Goal: Task Accomplishment & Management: Complete application form

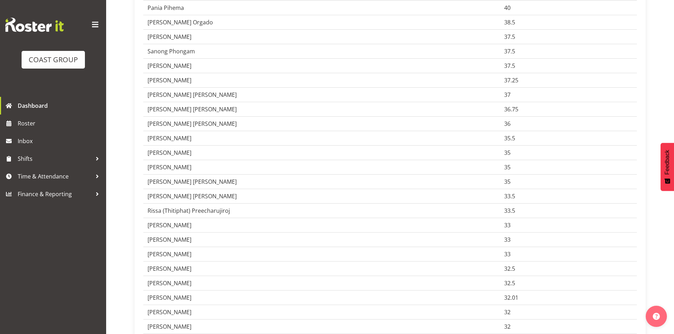
scroll to position [519, 0]
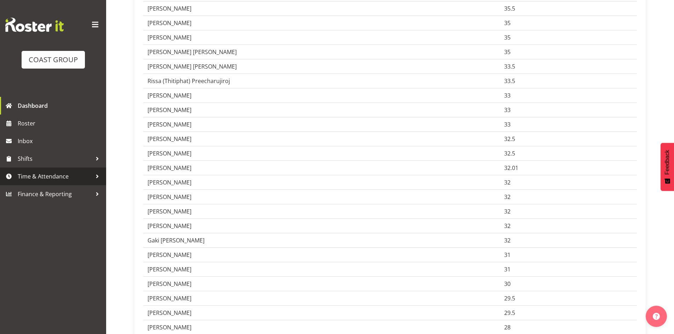
click at [49, 175] on span "Time & Attendance" at bounding box center [55, 176] width 74 height 11
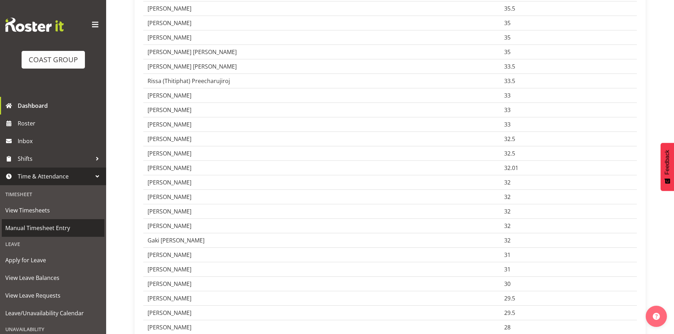
click at [46, 227] on span "Manual Timesheet Entry" at bounding box center [52, 228] width 95 height 11
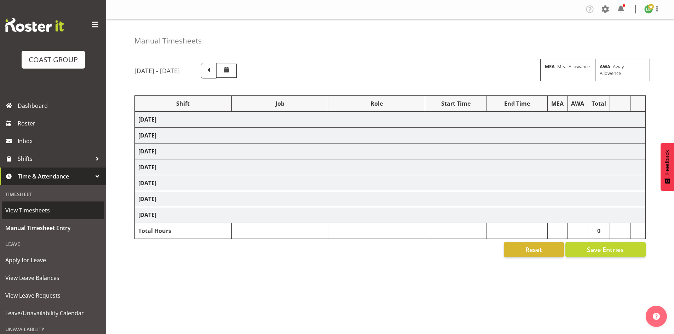
click at [31, 206] on span "View Timesheets" at bounding box center [52, 210] width 95 height 11
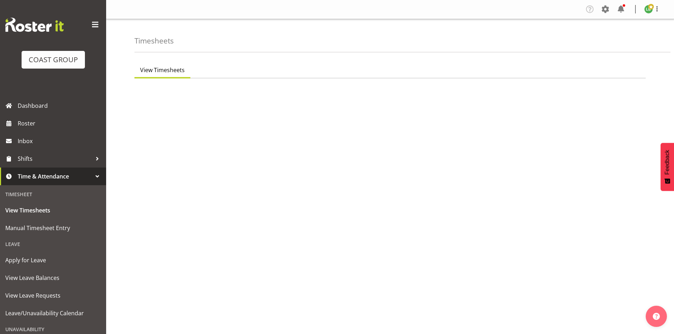
select select "7"
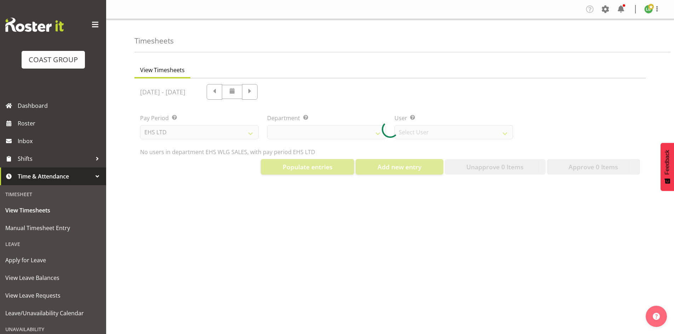
select select "44"
select select "8051"
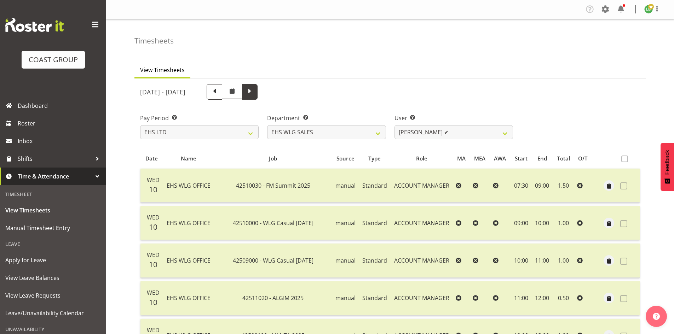
click at [254, 90] on span at bounding box center [249, 91] width 9 height 9
select select
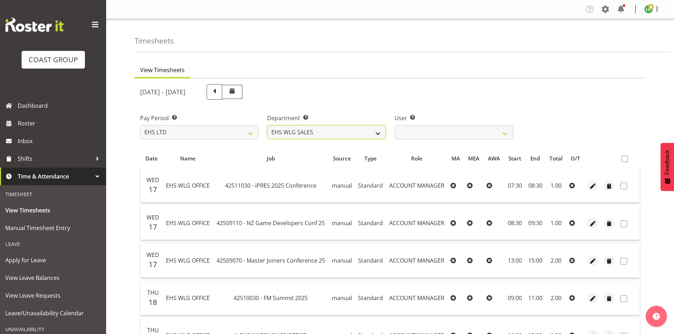
click at [375, 131] on select "EHS WLG OPS EHS WLG SALES" at bounding box center [326, 132] width 118 height 14
click at [267, 125] on select "EHS WLG OPS EHS WLG SALES" at bounding box center [326, 132] width 118 height 14
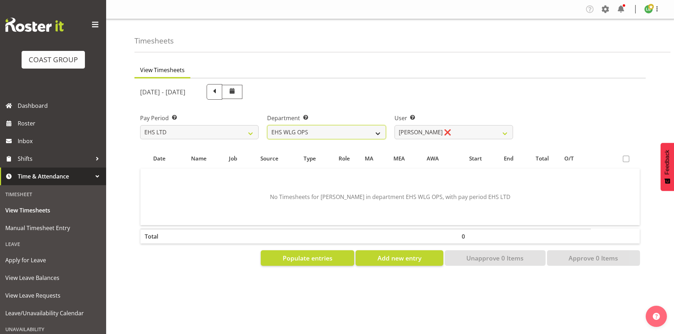
click at [381, 128] on select "EHS WLG OPS EHS WLG SALES" at bounding box center [326, 132] width 118 height 14
select select "44"
click at [267, 125] on select "EHS WLG OPS EHS WLG SALES" at bounding box center [326, 132] width 118 height 14
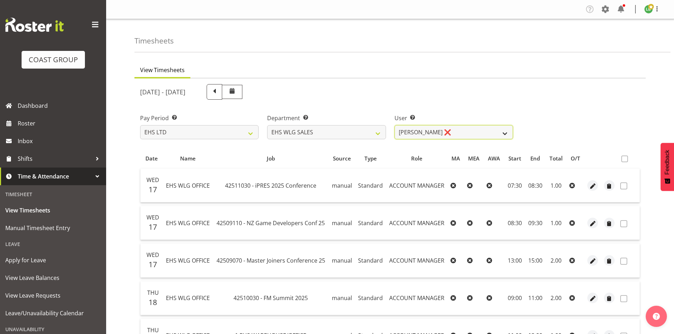
click at [504, 133] on select "[PERSON_NAME] ❌ [PERSON_NAME] ❌" at bounding box center [453, 132] width 118 height 14
select select "10120"
click at [394, 125] on select "[PERSON_NAME] ❌ [PERSON_NAME] ❌" at bounding box center [453, 132] width 118 height 14
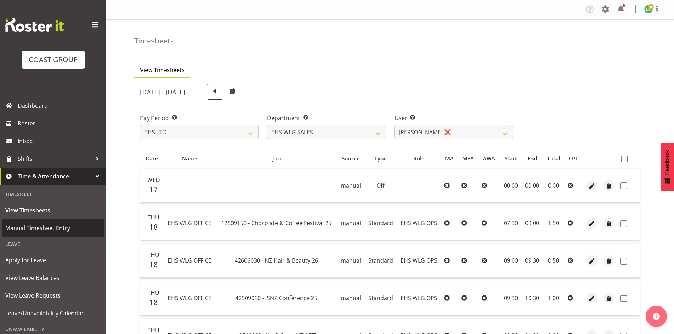
click at [32, 228] on span "Manual Timesheet Entry" at bounding box center [52, 228] width 95 height 11
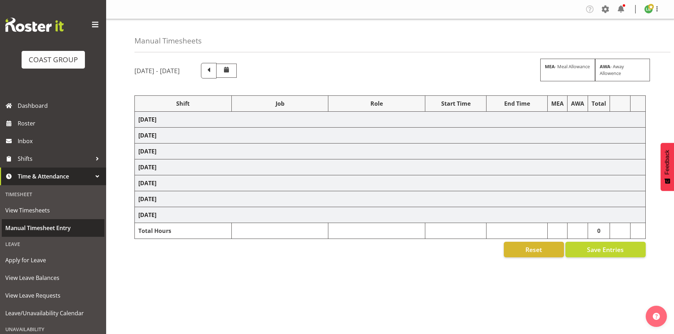
select select "1464"
select select "9341"
select select "197"
select select "1464"
select select "10144"
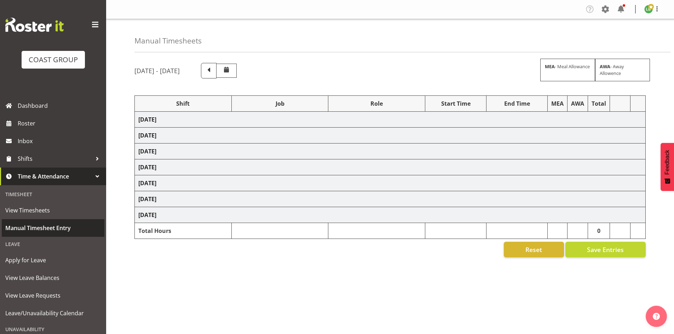
select select "197"
select select "1464"
select select "9797"
select select "197"
select select "1464"
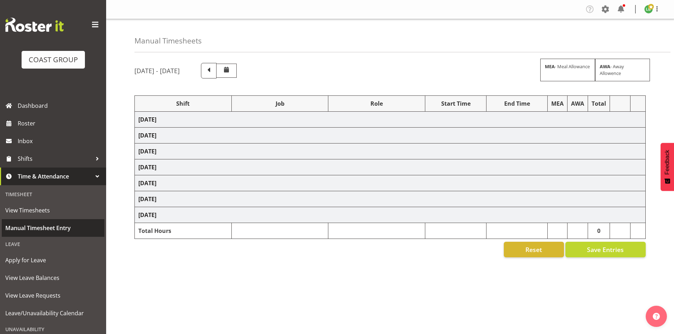
select select "9890"
select select "197"
select select "1464"
select select "69"
select select "197"
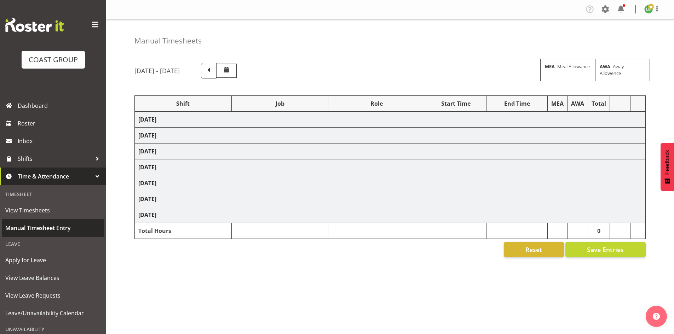
select select "1464"
select select "9934"
select select "197"
select select "1464"
select select "9934"
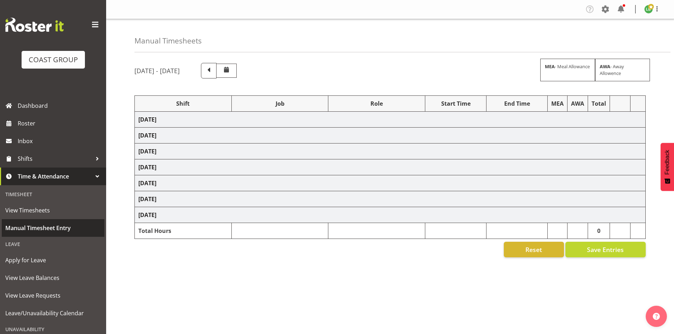
select select "197"
select select "1464"
select select "9890"
select select "197"
select select "1464"
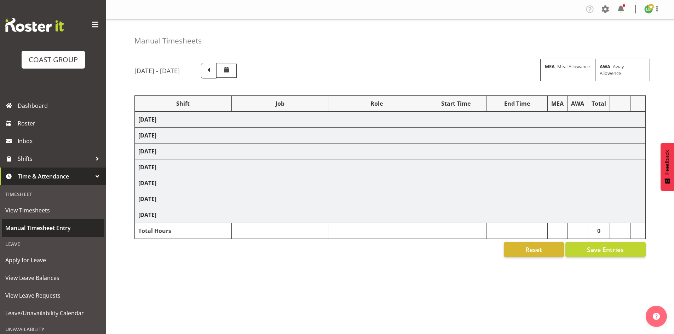
select select "10662"
select select "197"
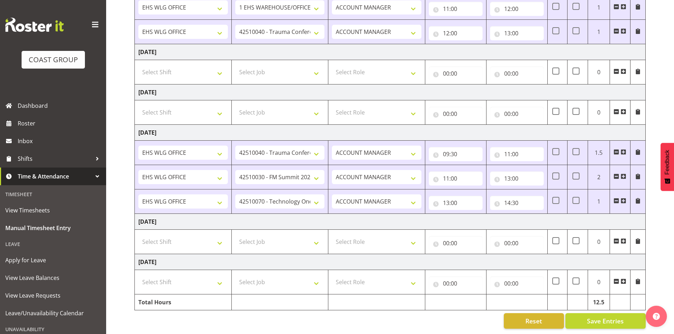
scroll to position [251, 0]
click at [216, 237] on select "Select Shift 25 Build NZPF @ Takina 7am 25 Service NZPF @ Takina AUG 25 Break B…" at bounding box center [182, 242] width 89 height 14
select select "1464"
click at [218, 236] on select "Select Shift 25 Build NZPF @ Takina 7am 25 Service NZPF @ Takina AUG 25 Break B…" at bounding box center [182, 242] width 89 height 14
click at [624, 238] on span at bounding box center [623, 241] width 6 height 6
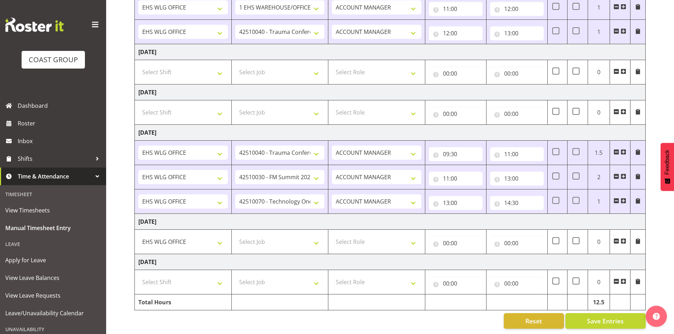
click at [624, 238] on span at bounding box center [623, 241] width 6 height 6
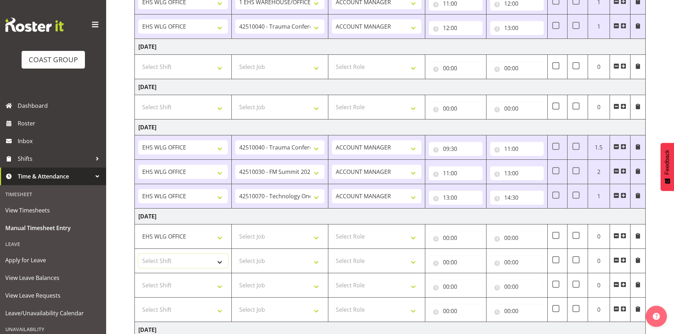
click at [219, 264] on select "Select Shift 25 Build NZPF @ Takina 7am 25 Service NZPF @ Takina AUG 25 Break B…" at bounding box center [182, 261] width 89 height 14
select select "1464"
click at [218, 264] on select "Select Shift 25 Build NZPF @ Takina 7am 25 Service NZPF @ Takina AUG 25 Break B…" at bounding box center [182, 261] width 89 height 14
click at [213, 288] on select "Select Shift 25 Build NZPF @ Takina 7am 25 Service NZPF @ Takina AUG 25 Break B…" at bounding box center [182, 285] width 89 height 14
select select "1464"
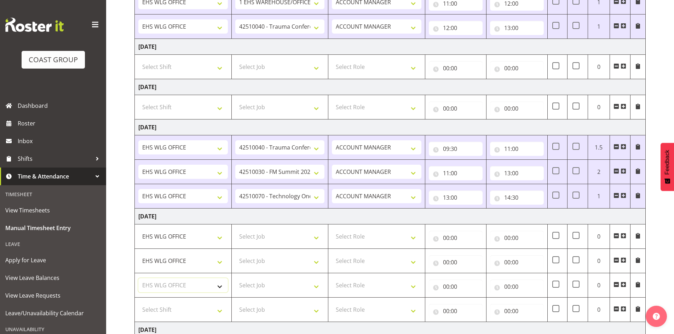
click at [214, 287] on select "Select Shift 25 Build NZPF @ Takina 7am 25 Service NZPF @ Takina AUG 25 Break B…" at bounding box center [182, 285] width 89 height 14
click at [220, 311] on select "Select Shift 25 Build NZPF @ Takina 7am 25 Service NZPF @ Takina AUG 25 Break B…" at bounding box center [182, 310] width 89 height 14
select select "1464"
click at [220, 311] on select "Select Shift 25 Build NZPF @ Takina 7am 25 Service NZPF @ Takina AUG 25 Break B…" at bounding box center [182, 310] width 89 height 14
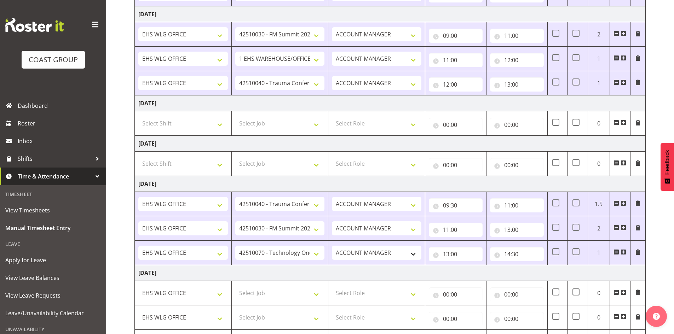
scroll to position [324, 0]
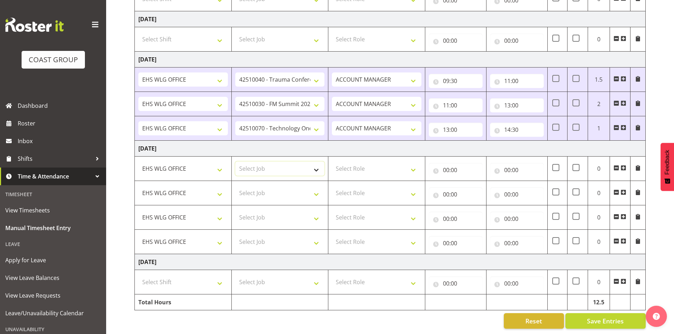
click at [317, 164] on select "Select Job 1 Carlton Events 1 Carlton Hamilton 1 Carlton Wellington 1 EHS WAREH…" at bounding box center [279, 169] width 89 height 14
select select "9890"
click at [235, 162] on select "Select Job 1 Carlton Events 1 Carlton Hamilton 1 Carlton Wellington 1 EHS WAREH…" at bounding box center [279, 169] width 89 height 14
click at [316, 190] on select "Select Job 1 Carlton Events 1 Carlton Hamilton 1 Carlton Wellington 1 EHS WAREH…" at bounding box center [279, 193] width 89 height 14
select select "9934"
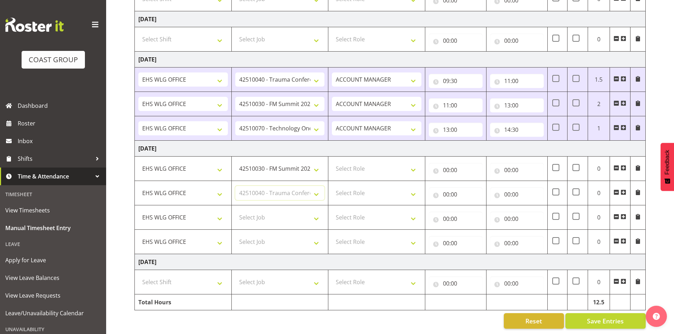
click at [235, 186] on select "Select Job 1 Carlton Events 1 Carlton Hamilton 1 Carlton Wellington 1 EHS WAREH…" at bounding box center [279, 193] width 89 height 14
click at [314, 212] on select "Select Job 1 Carlton Events 1 Carlton Hamilton 1 Carlton Wellington 1 EHS WAREH…" at bounding box center [279, 217] width 89 height 14
select select "8678"
click at [317, 236] on select "Select Job 1 Carlton Events 1 Carlton Hamilton 1 Carlton Wellington 1 EHS WAREH…" at bounding box center [279, 242] width 89 height 14
select select "9797"
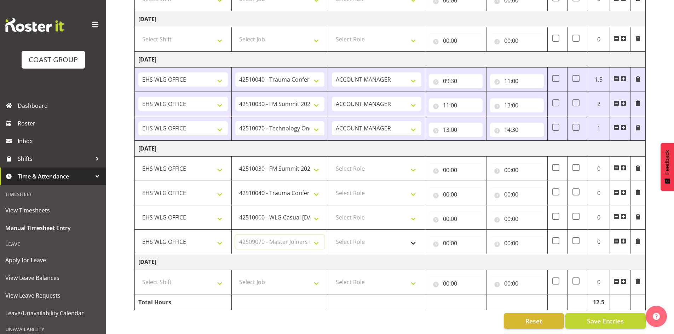
click at [235, 235] on select "Select Job 1 Carlton Events 1 Carlton Hamilton 1 Carlton Wellington 1 EHS WAREH…" at bounding box center [279, 242] width 89 height 14
drag, startPoint x: 413, startPoint y: 162, endPoint x: 410, endPoint y: 169, distance: 7.8
click at [413, 162] on select "Select Role EHS WLG OPS ACCOUNT MANAGER" at bounding box center [376, 169] width 89 height 14
select select "197"
click at [332, 162] on select "Select Role EHS WLG OPS ACCOUNT MANAGER" at bounding box center [376, 169] width 89 height 14
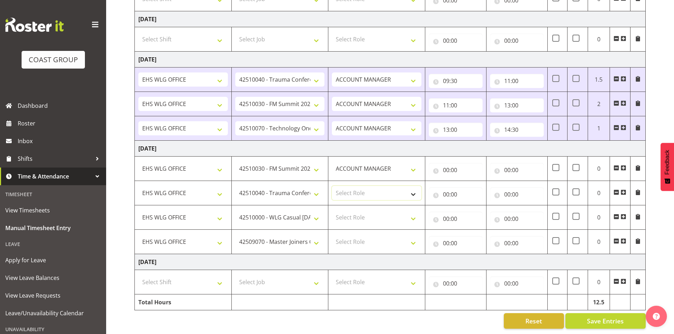
drag, startPoint x: 415, startPoint y: 186, endPoint x: 409, endPoint y: 194, distance: 9.8
click at [413, 189] on select "Select Role EHS WLG OPS ACCOUNT MANAGER" at bounding box center [376, 193] width 89 height 14
select select "197"
click at [332, 186] on select "Select Role EHS WLG OPS ACCOUNT MANAGER" at bounding box center [376, 193] width 89 height 14
drag, startPoint x: 410, startPoint y: 210, endPoint x: 409, endPoint y: 217, distance: 7.2
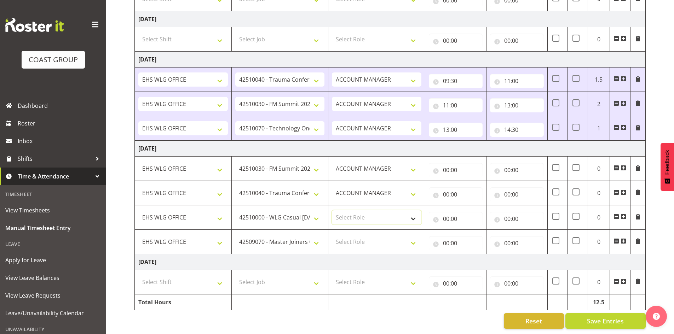
click at [410, 211] on select "Select Role EHS WLG OPS ACCOUNT MANAGER" at bounding box center [376, 217] width 89 height 14
select select "197"
click at [332, 210] on select "Select Role EHS WLG OPS ACCOUNT MANAGER" at bounding box center [376, 217] width 89 height 14
drag, startPoint x: 414, startPoint y: 234, endPoint x: 406, endPoint y: 242, distance: 11.3
click at [414, 236] on select "Select Role EHS WLG OPS ACCOUNT MANAGER" at bounding box center [376, 242] width 89 height 14
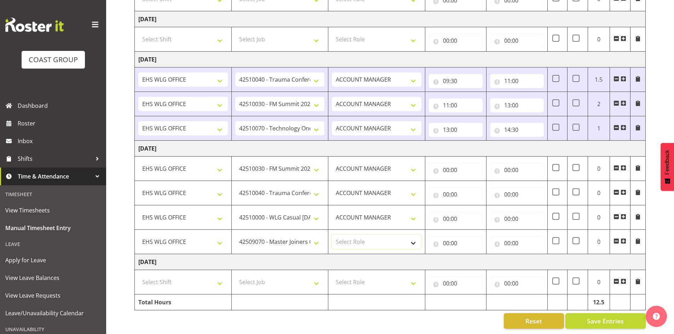
select select "197"
click at [332, 235] on select "Select Role EHS WLG OPS ACCOUNT MANAGER" at bounding box center [376, 242] width 89 height 14
click at [622, 238] on span at bounding box center [623, 241] width 6 height 6
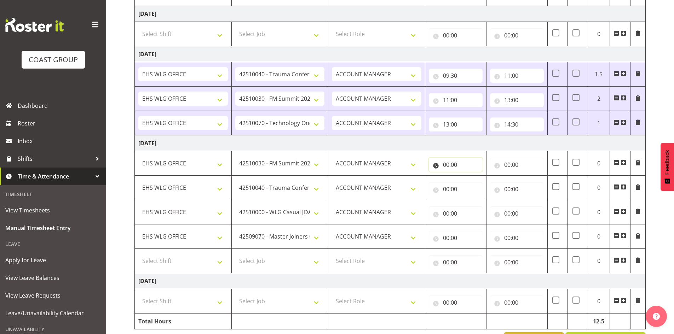
click at [449, 164] on input "00:00" at bounding box center [456, 165] width 54 height 14
click at [447, 161] on input "00:00" at bounding box center [456, 165] width 54 height 14
click at [476, 181] on select "00 01 02 03 04 05 06 07 08 09 10 11 12 13 14 15 16 17 18 19 20 21 22 23" at bounding box center [477, 183] width 16 height 14
select select "7"
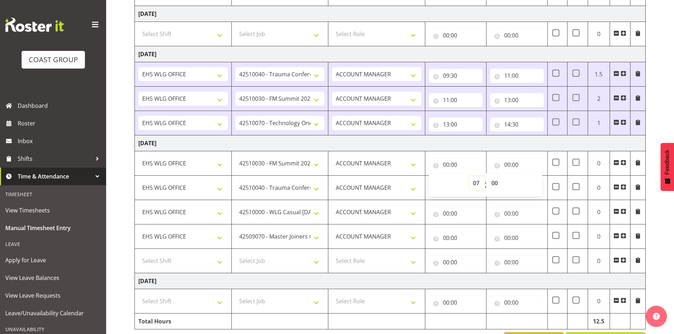
click at [469, 176] on select "00 01 02 03 04 05 06 07 08 09 10 11 12 13 14 15 16 17 18 19 20 21 22 23" at bounding box center [477, 183] width 16 height 14
type input "07:00"
click at [496, 181] on select "00 01 02 03 04 05 06 07 08 09 10 11 12 13 14 15 16 17 18 19 20 21 22 23 24 25 2…" at bounding box center [495, 183] width 16 height 14
select select "30"
click at [487, 176] on select "00 01 02 03 04 05 06 07 08 09 10 11 12 13 14 15 16 17 18 19 20 21 22 23 24 25 2…" at bounding box center [495, 183] width 16 height 14
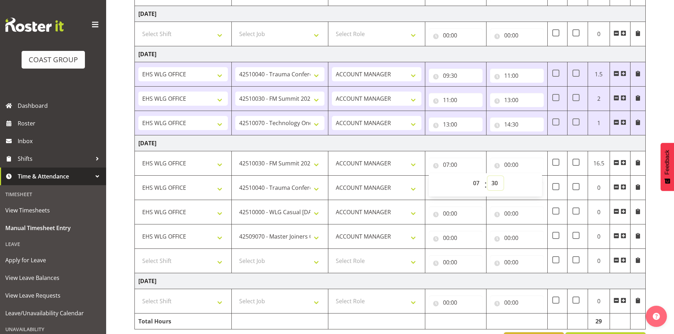
type input "07:30"
click at [508, 162] on input "00:00" at bounding box center [517, 165] width 54 height 14
click at [540, 181] on select "00 01 02 03 04 05 06 07 08 09 10 11 12 13 14 15 16 17 18 19 20 21 22 23" at bounding box center [538, 183] width 16 height 14
select select "10"
click at [530, 176] on select "00 01 02 03 04 05 06 07 08 09 10 11 12 13 14 15 16 17 18 19 20 21 22 23" at bounding box center [538, 183] width 16 height 14
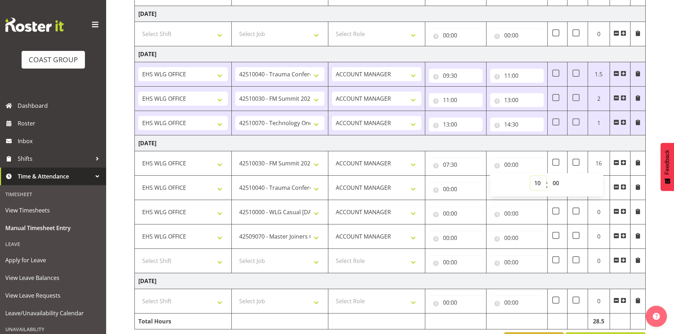
type input "10:00"
click at [445, 186] on input "00:00" at bounding box center [456, 189] width 54 height 14
click at [478, 208] on select "00 01 02 03 04 05 06 07 08 09 10 11 12 13 14 15 16 17 18 19 20 21 22 23" at bounding box center [477, 208] width 16 height 14
select select "10"
click at [469, 201] on select "00 01 02 03 04 05 06 07 08 09 10 11 12 13 14 15 16 17 18 19 20 21 22 23" at bounding box center [477, 208] width 16 height 14
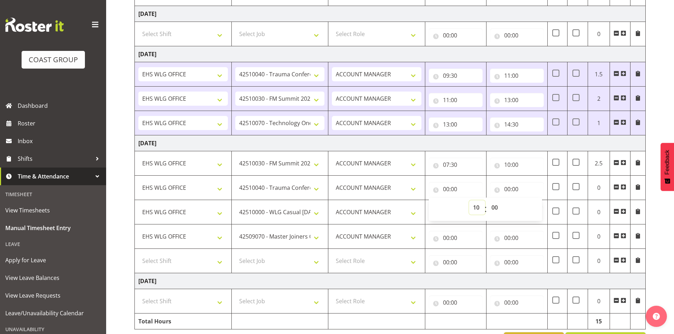
type input "10:00"
click at [506, 186] on input "00:00" at bounding box center [517, 189] width 54 height 14
click at [535, 208] on select "00 01 02 03 04 05 06 07 08 09 10 11 12 13 14 15 16 17 18 19 20 21 22 23" at bounding box center [538, 208] width 16 height 14
select select "11"
click at [530, 201] on select "00 01 02 03 04 05 06 07 08 09 10 11 12 13 14 15 16 17 18 19 20 21 22 23" at bounding box center [538, 208] width 16 height 14
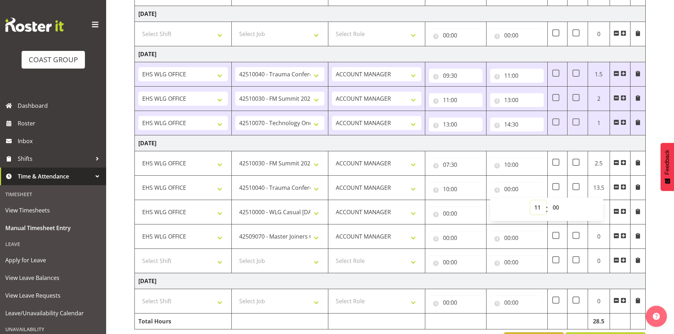
type input "11:00"
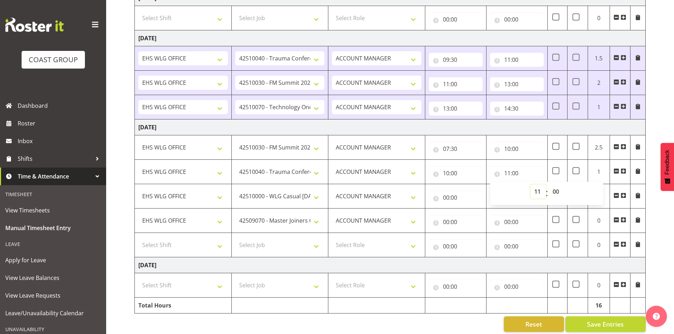
scroll to position [349, 0]
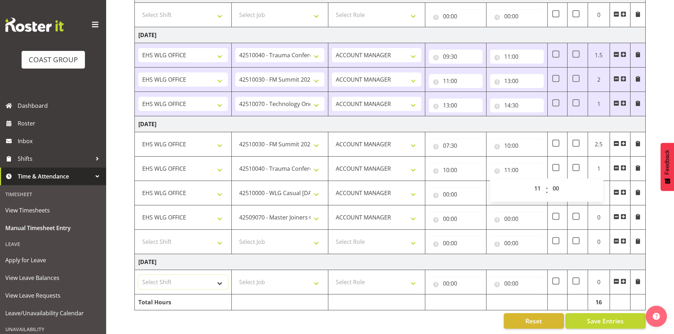
click at [223, 276] on select "Select Shift 25 Build NZPF @ Takina 7am 25 Service NZPF @ Takina AUG 25 Break B…" at bounding box center [182, 282] width 89 height 14
select select "1464"
click at [225, 279] on select "Select Shift 25 Build NZPF @ Takina 7am 25 Service NZPF @ Takina AUG 25 Break B…" at bounding box center [182, 282] width 89 height 14
click at [316, 277] on select "Select Job 1 Carlton Events 1 Carlton Hamilton 1 Carlton Wellington 1 EHS WAREH…" at bounding box center [279, 282] width 89 height 14
select select "10662"
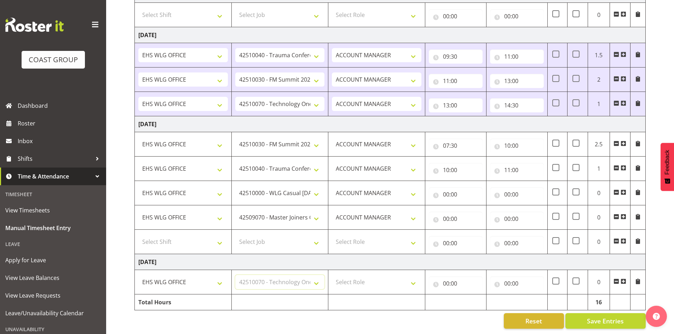
click at [235, 275] on select "Select Job 1 Carlton Events 1 Carlton Hamilton 1 Carlton Wellington 1 EHS WAREH…" at bounding box center [279, 282] width 89 height 14
click at [413, 276] on select "Select Role EHS WLG OPS ACCOUNT MANAGER" at bounding box center [376, 282] width 89 height 14
select select "197"
click at [332, 275] on select "Select Role EHS WLG OPS ACCOUNT MANAGER" at bounding box center [376, 282] width 89 height 14
click at [448, 188] on input "00:00" at bounding box center [456, 194] width 54 height 14
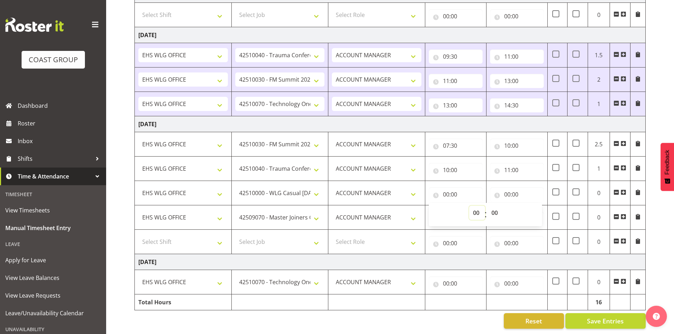
click at [476, 206] on select "00 01 02 03 04 05 06 07 08 09 10 11 12 13 14 15 16 17 18 19 20 21 22 23" at bounding box center [477, 213] width 16 height 14
select select "11"
click at [469, 206] on select "00 01 02 03 04 05 06 07 08 09 10 11 12 13 14 15 16 17 18 19 20 21 22 23" at bounding box center [477, 213] width 16 height 14
type input "11:00"
drag, startPoint x: 506, startPoint y: 186, endPoint x: 512, endPoint y: 190, distance: 7.4
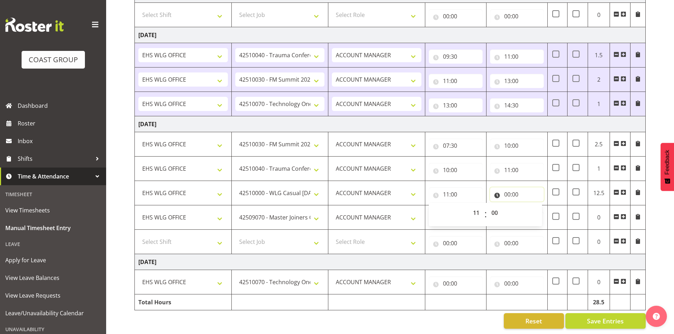
click at [507, 187] on input "00:00" at bounding box center [517, 194] width 54 height 14
click at [543, 210] on select "00 01 02 03 04 05 06 07 08 09 10 11 12 13 14 15 16 17 18 19 20 21 22 23" at bounding box center [538, 213] width 16 height 14
click at [540, 208] on select "00 01 02 03 04 05 06 07 08 09 10 11 12 13 14 15 16 17 18 19 20 21 22 23" at bounding box center [538, 213] width 16 height 14
select select "12"
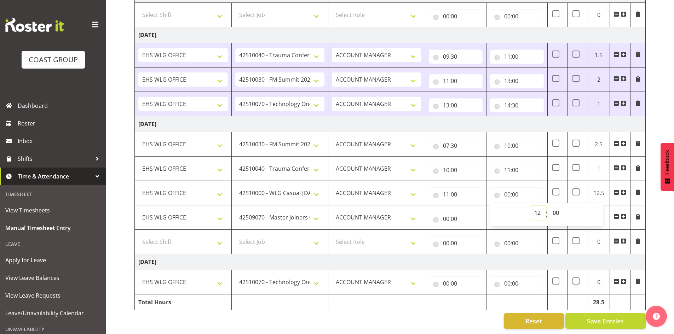
click at [530, 206] on select "00 01 02 03 04 05 06 07 08 09 10 11 12 13 14 15 16 17 18 19 20 21 22 23" at bounding box center [538, 213] width 16 height 14
type input "12:00"
click at [448, 212] on input "00:00" at bounding box center [456, 219] width 54 height 14
click at [474, 231] on select "00 01 02 03 04 05 06 07 08 09 10 11 12 13 14 15 16 17 18 19 20 21 22 23" at bounding box center [477, 237] width 16 height 14
select select "12"
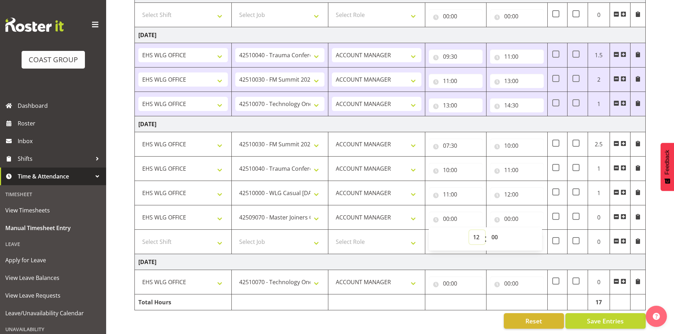
click at [469, 230] on select "00 01 02 03 04 05 06 07 08 09 10 11 12 13 14 15 16 17 18 19 20 21 22 23" at bounding box center [477, 237] width 16 height 14
type input "12:00"
click at [508, 213] on input "00:00" at bounding box center [517, 219] width 54 height 14
click at [537, 232] on select "00 01 02 03 04 05 06 07 08 09 10 11 12 13 14 15 16 17 18 19 20 21 22 23" at bounding box center [538, 237] width 16 height 14
select select "13"
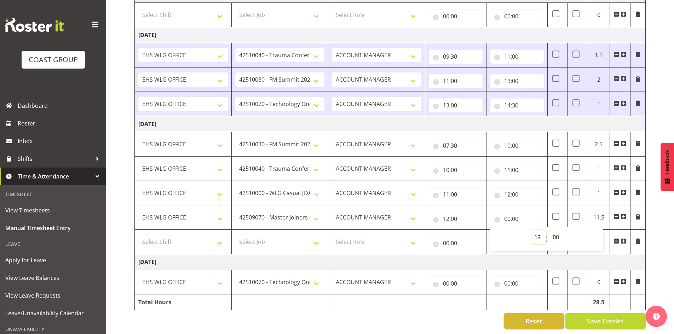
click at [530, 230] on select "00 01 02 03 04 05 06 07 08 09 10 11 12 13 14 15 16 17 18 19 20 21 22 23" at bounding box center [538, 237] width 16 height 14
type input "13:00"
click at [220, 236] on select "Select Shift 25 Build NZPF @ Takina 7am 25 Service NZPF @ Takina AUG 25 Break B…" at bounding box center [182, 242] width 89 height 14
select select "1464"
click at [219, 237] on select "Select Shift 25 Build NZPF @ Takina 7am 25 Service NZPF @ Takina AUG 25 Break B…" at bounding box center [182, 242] width 89 height 14
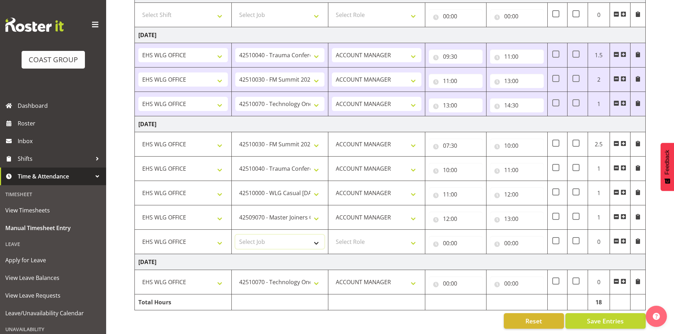
click at [318, 236] on select "Select Job 1 Carlton Events 1 Carlton Hamilton 1 Carlton Wellington 1 EHS WAREH…" at bounding box center [279, 242] width 89 height 14
select select "10617"
click at [235, 235] on select "Select Job 1 Carlton Events 1 Carlton Hamilton 1 Carlton Wellington 1 EHS WAREH…" at bounding box center [279, 242] width 89 height 14
drag, startPoint x: 412, startPoint y: 234, endPoint x: 410, endPoint y: 239, distance: 5.7
click at [412, 235] on select "Select Role EHS WLG OPS ACCOUNT MANAGER" at bounding box center [376, 242] width 89 height 14
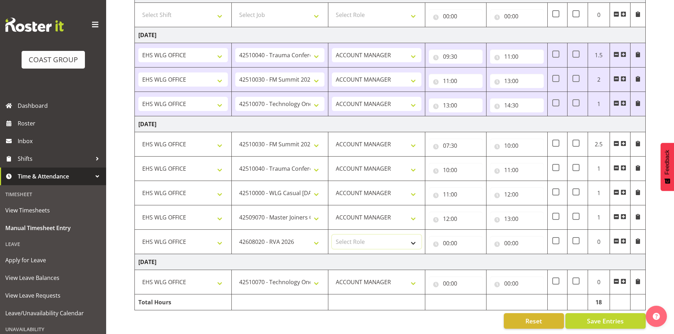
select select "197"
click at [332, 235] on select "Select Role EHS WLG OPS ACCOUNT MANAGER" at bounding box center [376, 242] width 89 height 14
click at [444, 236] on input "00:00" at bounding box center [456, 243] width 54 height 14
click at [474, 255] on select "00 01 02 03 04 05 06 07 08 09 10 11 12 13 14 15 16 17 18 19 20 21 22 23" at bounding box center [477, 262] width 16 height 14
select select "13"
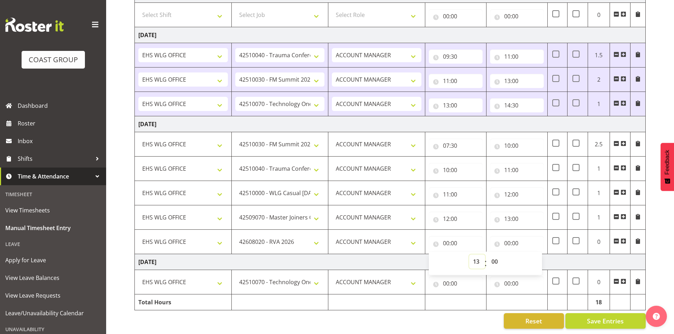
click at [469, 255] on select "00 01 02 03 04 05 06 07 08 09 10 11 12 13 14 15 16 17 18 19 20 21 22 23" at bounding box center [477, 262] width 16 height 14
type input "13:00"
click at [505, 237] on input "00:00" at bounding box center [517, 243] width 54 height 14
click at [540, 257] on select "00 01 02 03 04 05 06 07 08 09 10 11 12 13 14 15 16 17 18 19 20 21 22 23" at bounding box center [538, 262] width 16 height 14
select select "14"
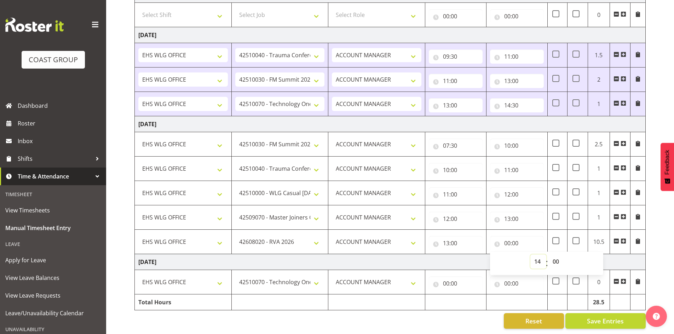
click at [530, 255] on select "00 01 02 03 04 05 06 07 08 09 10 11 12 13 14 15 16 17 18 19 20 21 22 23" at bounding box center [538, 262] width 16 height 14
type input "14:00"
click at [622, 238] on span at bounding box center [623, 241] width 6 height 6
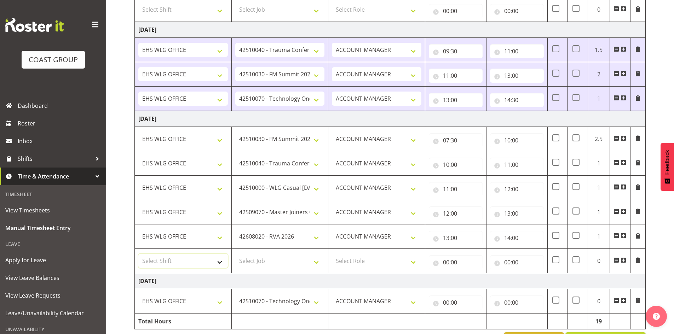
click at [220, 260] on select "Select Shift 25 Build NZPF @ Takina 7am 25 Service NZPF @ Takina AUG 25 Break B…" at bounding box center [182, 261] width 89 height 14
select select "1464"
click at [219, 261] on select "25 Build NZPF @ Takina 7am 25 Service NZPF @ Takina AUG 25 Break Beervana @ Sta…" at bounding box center [182, 261] width 89 height 14
click at [317, 261] on select "Select Job 1 Carlton Events 1 Carlton Hamilton 1 Carlton Wellington 1 EHS WAREH…" at bounding box center [279, 261] width 89 height 14
select select "9690"
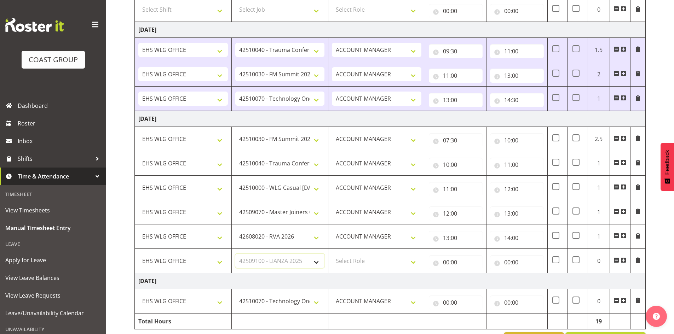
click at [235, 254] on select "Select Job 1 Carlton Events 1 Carlton Hamilton 1 Carlton Wellington 1 EHS WAREH…" at bounding box center [279, 261] width 89 height 14
drag, startPoint x: 414, startPoint y: 260, endPoint x: 413, endPoint y: 267, distance: 6.8
click at [414, 260] on select "Select Role EHS WLG OPS ACCOUNT MANAGER" at bounding box center [376, 261] width 89 height 14
select select "197"
click at [332, 254] on select "Select Role EHS WLG OPS ACCOUNT MANAGER" at bounding box center [376, 261] width 89 height 14
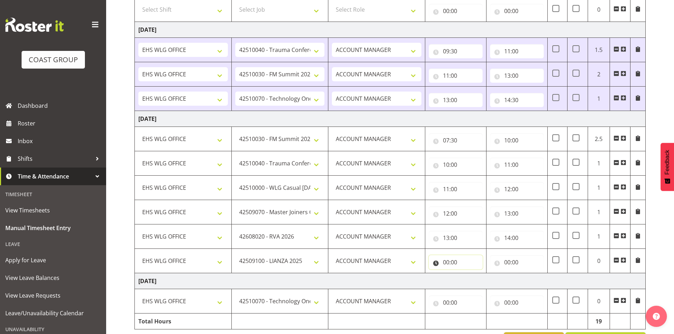
click at [445, 261] on input "00:00" at bounding box center [456, 262] width 54 height 14
click at [479, 279] on select "00 01 02 03 04 05 06 07 08 09 10 11 12 13 14 15 16 17 18 19 20 21 22 23" at bounding box center [477, 281] width 16 height 14
select select "14"
click at [469, 274] on select "00 01 02 03 04 05 06 07 08 09 10 11 12 13 14 15 16 17 18 19 20 21 22 23" at bounding box center [477, 281] width 16 height 14
type input "14:00"
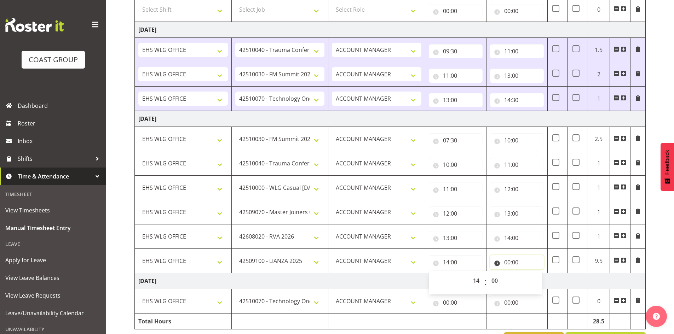
click at [507, 261] on input "00:00" at bounding box center [517, 262] width 54 height 14
click at [535, 278] on select "00 01 02 03 04 05 06 07 08 09 10 11 12 13 14 15 16 17 18 19 20 21 22 23" at bounding box center [538, 281] width 16 height 14
select select "17"
click at [530, 274] on select "00 01 02 03 04 05 06 07 08 09 10 11 12 13 14 15 16 17 18 19 20 21 22 23" at bounding box center [538, 281] width 16 height 14
type input "17:00"
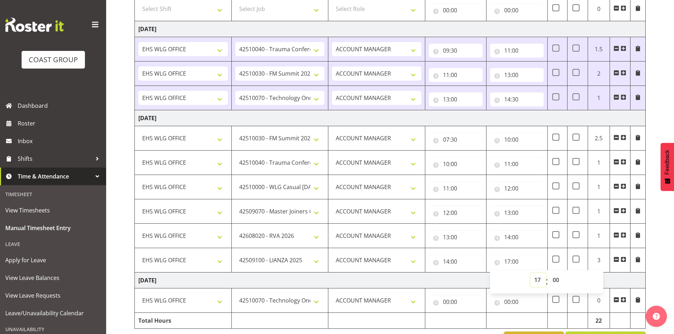
scroll to position [373, 0]
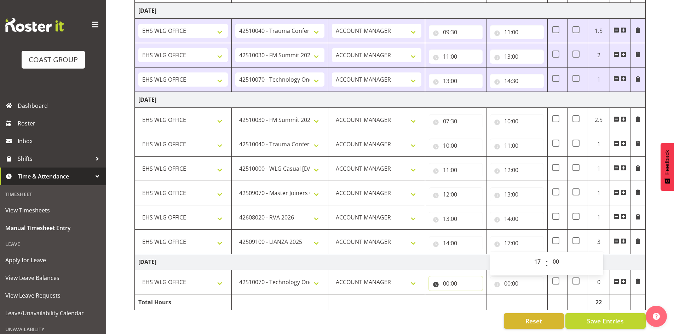
click at [447, 279] on input "00:00" at bounding box center [456, 284] width 54 height 14
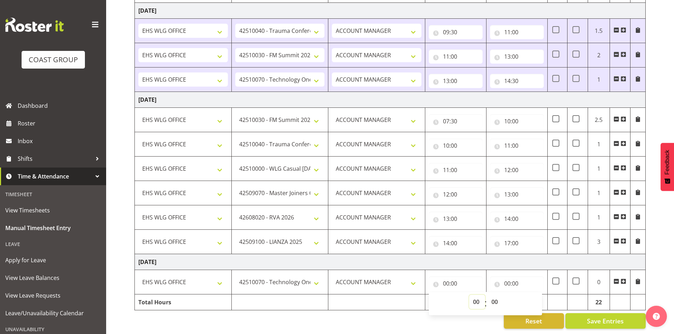
click at [473, 296] on select "00 01 02 03 04 05 06 07 08 09 10 11 12 13 14 15 16 17 18 19 20 21 22 23" at bounding box center [477, 302] width 16 height 14
select select "7"
click at [469, 295] on select "00 01 02 03 04 05 06 07 08 09 10 11 12 13 14 15 16 17 18 19 20 21 22 23" at bounding box center [477, 302] width 16 height 14
type input "07:00"
click at [497, 295] on select "00 01 02 03 04 05 06 07 08 09 10 11 12 13 14 15 16 17 18 19 20 21 22 23 24 25 2…" at bounding box center [495, 302] width 16 height 14
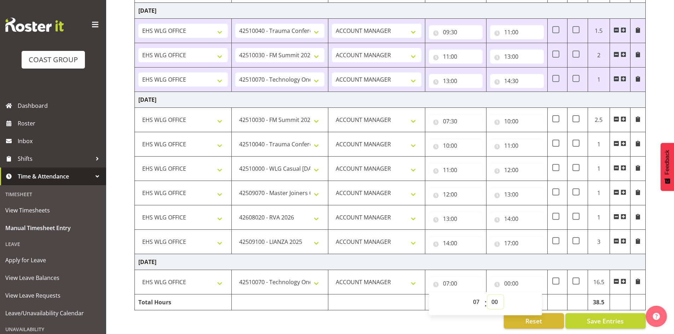
select select "30"
click at [487, 295] on select "00 01 02 03 04 05 06 07 08 09 10 11 12 13 14 15 16 17 18 19 20 21 22 23 24 25 2…" at bounding box center [495, 302] width 16 height 14
type input "07:30"
drag, startPoint x: 507, startPoint y: 276, endPoint x: 511, endPoint y: 279, distance: 4.8
click at [507, 277] on input "00:00" at bounding box center [517, 284] width 54 height 14
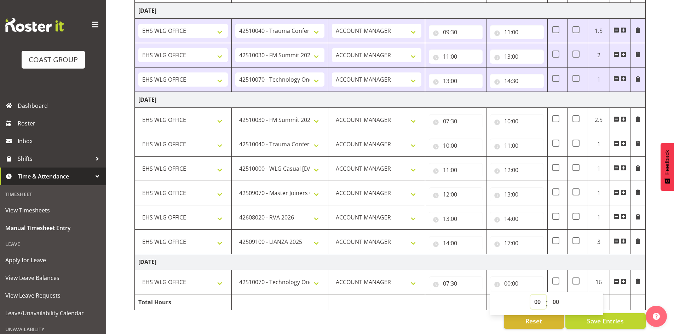
click at [536, 295] on select "00 01 02 03 04 05 06 07 08 09 10 11 12 13 14 15 16 17 18 19 20 21 22 23" at bounding box center [538, 302] width 16 height 14
select select "8"
click at [530, 295] on select "00 01 02 03 04 05 06 07 08 09 10 11 12 13 14 15 16 17 18 19 20 21 22 23" at bounding box center [538, 302] width 16 height 14
type input "08:00"
click at [557, 295] on select "00 01 02 03 04 05 06 07 08 09 10 11 12 13 14 15 16 17 18 19 20 21 22 23 24 25 2…" at bounding box center [557, 302] width 16 height 14
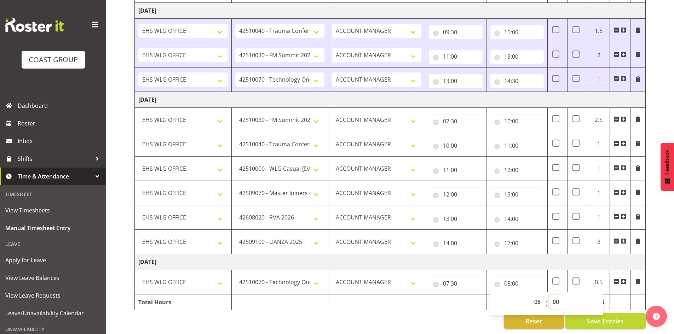
select select "30"
click at [549, 295] on select "00 01 02 03 04 05 06 07 08 09 10 11 12 13 14 15 16 17 18 19 20 21 22 23 24 25 2…" at bounding box center [557, 302] width 16 height 14
type input "08:30"
click at [528, 240] on input "17:00" at bounding box center [517, 243] width 54 height 14
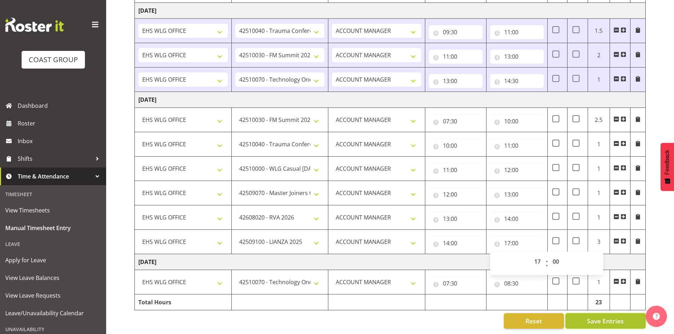
click at [605, 317] on span "Save Entries" at bounding box center [605, 321] width 37 height 9
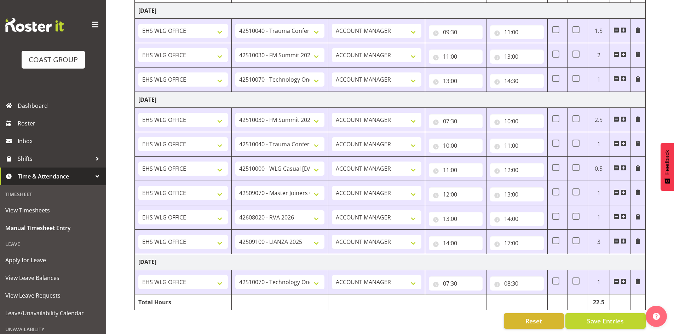
click at [622, 279] on span at bounding box center [623, 282] width 6 height 6
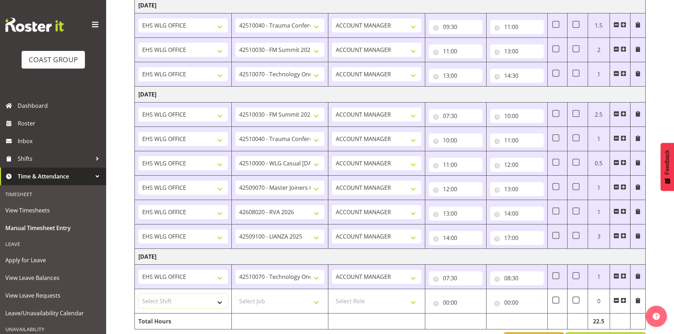
click at [219, 303] on select "Select Shift 25 Build NZPF @ Takina 7am 25 Service NZPF @ Takina AUG 25 Break B…" at bounding box center [182, 301] width 89 height 14
select select "1464"
click at [219, 303] on select "Select Shift 25 Build NZPF @ Takina 7am 25 Service NZPF @ Takina AUG 25 Break B…" at bounding box center [182, 301] width 89 height 14
click at [316, 300] on select "Select Job 1 Carlton Events 1 Carlton Hamilton 1 Carlton Wellington 1 EHS WAREH…" at bounding box center [279, 301] width 89 height 14
select select "9890"
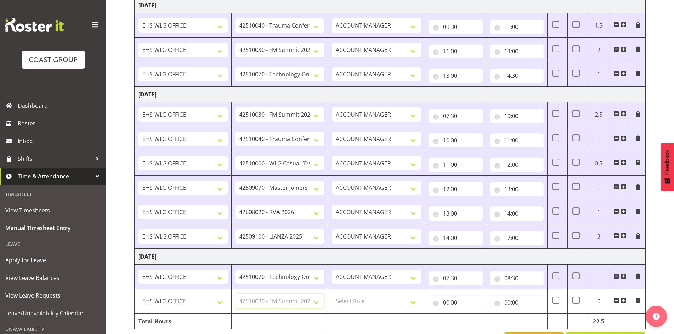
click at [235, 294] on select "Select Job 1 Carlton Events 1 Carlton Hamilton 1 Carlton Wellington 1 EHS WAREH…" at bounding box center [279, 301] width 89 height 14
click at [413, 301] on select "Select Role EHS WLG OPS ACCOUNT MANAGER" at bounding box center [376, 301] width 89 height 14
select select "197"
click at [332, 294] on select "Select Role EHS WLG OPS ACCOUNT MANAGER" at bounding box center [376, 301] width 89 height 14
click at [447, 300] on input "00:00" at bounding box center [456, 303] width 54 height 14
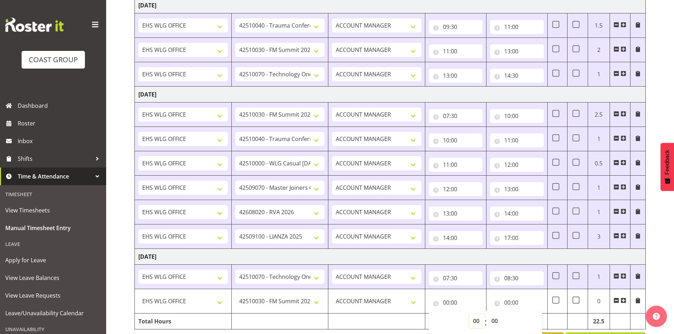
click at [475, 321] on select "00 01 02 03 04 05 06 07 08 09 10 11 12 13 14 15 16 17 18 19 20 21 22 23" at bounding box center [477, 321] width 16 height 14
select select "8"
click at [469, 314] on select "00 01 02 03 04 05 06 07 08 09 10 11 12 13 14 15 16 17 18 19 20 21 22 23" at bounding box center [477, 321] width 16 height 14
type input "08:00"
click at [495, 320] on select "00 01 02 03 04 05 06 07 08 09 10 11 12 13 14 15 16 17 18 19 20 21 22 23 24 25 2…" at bounding box center [495, 321] width 16 height 14
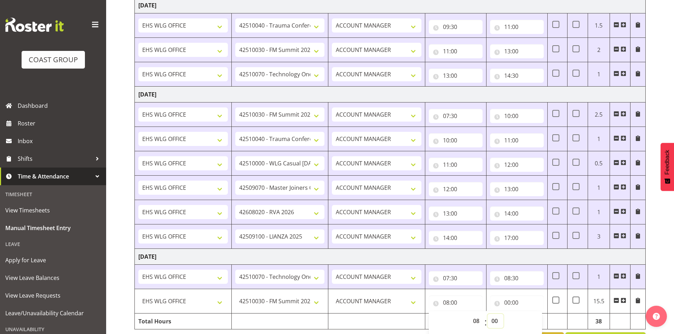
select select "30"
click at [487, 314] on select "00 01 02 03 04 05 06 07 08 09 10 11 12 13 14 15 16 17 18 19 20 21 22 23 24 25 2…" at bounding box center [495, 321] width 16 height 14
type input "08:30"
click at [505, 298] on input "00:00" at bounding box center [517, 303] width 54 height 14
click at [539, 319] on select "00 01 02 03 04 05 06 07 08 09 10 11 12 13 14 15 16 17 18 19 20 21 22 23" at bounding box center [538, 321] width 16 height 14
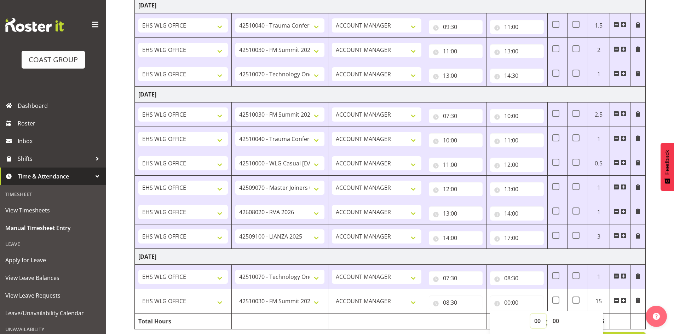
select select "10"
click at [530, 314] on select "00 01 02 03 04 05 06 07 08 09 10 11 12 13 14 15 16 17 18 19 20 21 22 23" at bounding box center [538, 321] width 16 height 14
type input "10:00"
click at [554, 321] on select "00 01 02 03 04 05 06 07 08 09 10 11 12 13 14 15 16 17 18 19 20 21 22 23 24 25 2…" at bounding box center [557, 321] width 16 height 14
select select "30"
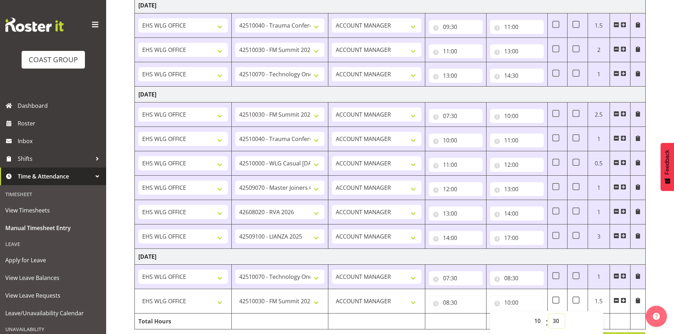
click at [549, 314] on select "00 01 02 03 04 05 06 07 08 09 10 11 12 13 14 15 16 17 18 19 20 21 22 23 24 25 2…" at bounding box center [557, 321] width 16 height 14
type input "10:30"
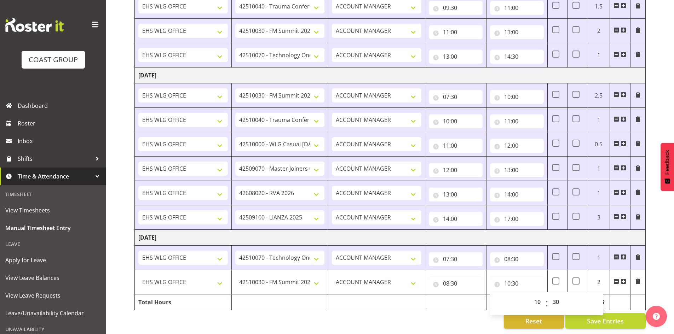
click at [622, 279] on span at bounding box center [623, 282] width 6 height 6
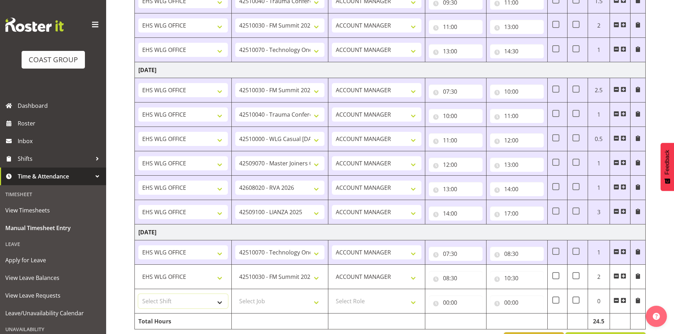
click at [222, 301] on select "Select Shift 25 Build NZPF @ Takina 7am 25 Service NZPF @ Takina AUG 25 Break B…" at bounding box center [182, 301] width 89 height 14
select select "1464"
click at [222, 301] on select "Select Shift 25 Build NZPF @ Takina 7am 25 Service NZPF @ Takina AUG 25 Break B…" at bounding box center [182, 301] width 89 height 14
click at [317, 302] on select "Select Job 1 Carlton Events 1 Carlton Hamilton 1 Carlton Wellington 1 EHS WAREH…" at bounding box center [279, 301] width 89 height 14
select select "10397"
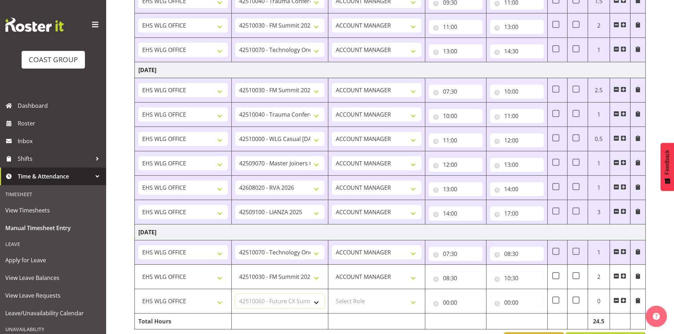
click at [235, 294] on select "Select Job 1 Carlton Events 1 Carlton Hamilton 1 Carlton Wellington 1 EHS WAREH…" at bounding box center [279, 301] width 89 height 14
drag, startPoint x: 416, startPoint y: 302, endPoint x: 411, endPoint y: 307, distance: 6.8
click at [415, 302] on select "Select Role EHS WLG OPS ACCOUNT MANAGER" at bounding box center [376, 301] width 89 height 14
select select "197"
click at [332, 294] on select "Select Role EHS WLG OPS ACCOUNT MANAGER" at bounding box center [376, 301] width 89 height 14
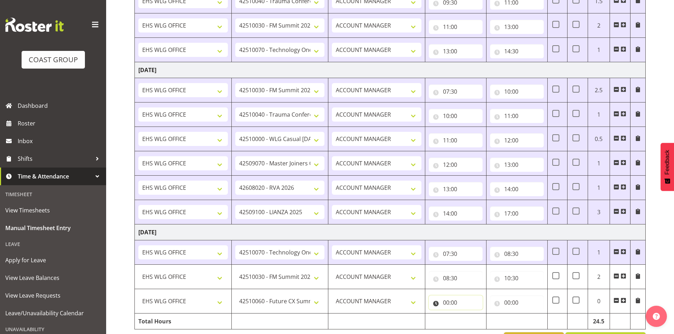
click at [447, 300] on input "00:00" at bounding box center [456, 303] width 54 height 14
click at [472, 317] on select "00 01 02 03 04 05 06 07 08 09 10 11 12 13 14 15 16 17 18 19 20 21 22 23" at bounding box center [477, 321] width 16 height 14
select select "10"
click at [469, 314] on select "00 01 02 03 04 05 06 07 08 09 10 11 12 13 14 15 16 17 18 19 20 21 22 23" at bounding box center [477, 321] width 16 height 14
type input "10:00"
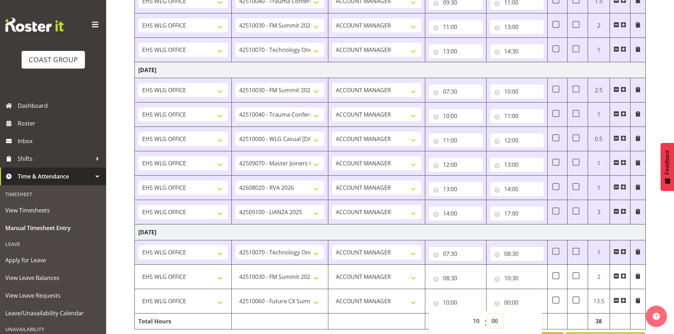
click at [499, 323] on select "00 01 02 03 04 05 06 07 08 09 10 11 12 13 14 15 16 17 18 19 20 21 22 23 24 25 2…" at bounding box center [495, 321] width 16 height 14
select select "30"
click at [487, 314] on select "00 01 02 03 04 05 06 07 08 09 10 11 12 13 14 15 16 17 18 19 20 21 22 23 24 25 2…" at bounding box center [495, 321] width 16 height 14
type input "10:30"
click at [508, 299] on input "00:00" at bounding box center [517, 303] width 54 height 14
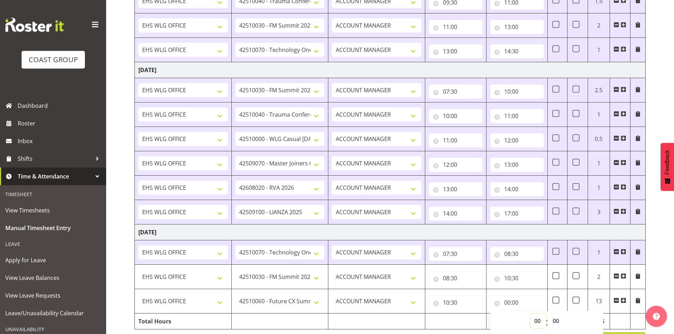
click at [538, 318] on select "00 01 02 03 04 05 06 07 08 09 10 11 12 13 14 15 16 17 18 19 20 21 22 23" at bounding box center [538, 321] width 16 height 14
select select "11"
click at [530, 314] on select "00 01 02 03 04 05 06 07 08 09 10 11 12 13 14 15 16 17 18 19 20 21 22 23" at bounding box center [538, 321] width 16 height 14
type input "11:00"
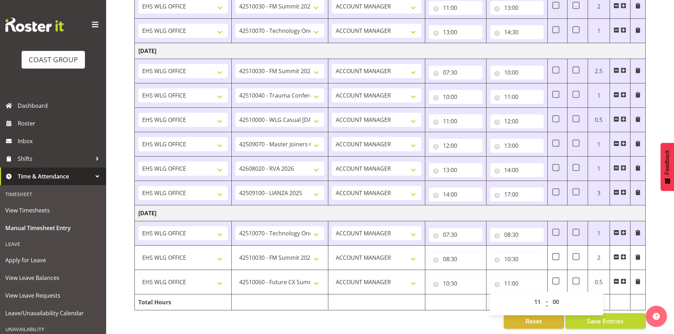
click at [622, 279] on span at bounding box center [623, 282] width 6 height 6
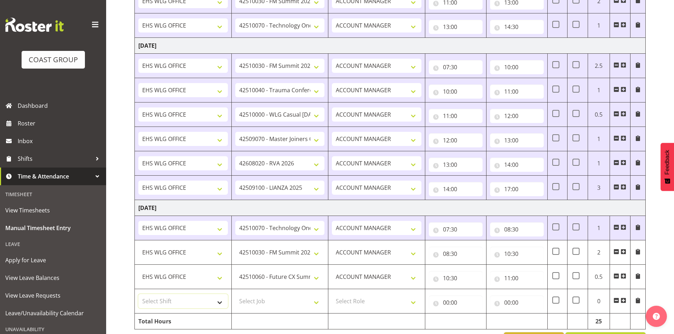
click at [218, 300] on select "Select Shift 25 Build NZPF @ Takina 7am 25 Service NZPF @ Takina AUG 25 Break B…" at bounding box center [182, 301] width 89 height 14
select select "1464"
click at [218, 300] on select "Select Shift 25 Build NZPF @ Takina 7am 25 Service NZPF @ Takina AUG 25 Break B…" at bounding box center [182, 301] width 89 height 14
click at [313, 299] on select "Select Job 1 Carlton Events 1 Carlton Hamilton 1 Carlton Wellington 1 EHS WAREH…" at bounding box center [279, 301] width 89 height 14
select select "69"
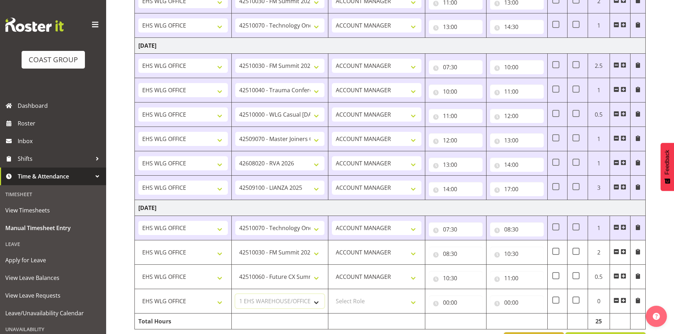
click at [235, 294] on select "Select Job 1 Carlton Events 1 Carlton Hamilton 1 Carlton Wellington 1 EHS WAREH…" at bounding box center [279, 301] width 89 height 14
click at [416, 302] on select "Select Role EHS WLG OPS ACCOUNT MANAGER" at bounding box center [376, 301] width 89 height 14
select select "197"
click at [332, 294] on select "Select Role EHS WLG OPS ACCOUNT MANAGER" at bounding box center [376, 301] width 89 height 14
click at [446, 302] on input "00:00" at bounding box center [456, 303] width 54 height 14
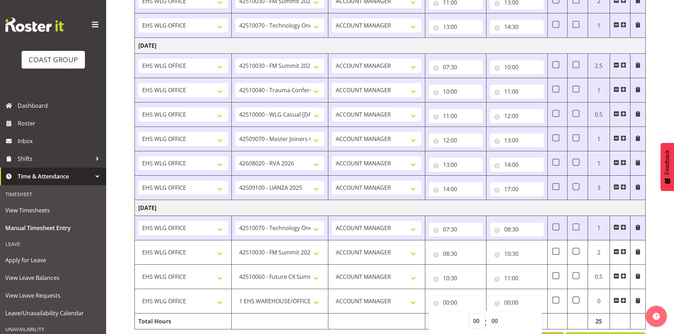
drag, startPoint x: 470, startPoint y: 319, endPoint x: 475, endPoint y: 314, distance: 7.0
click at [471, 319] on select "00 01 02 03 04 05 06 07 08 09 10 11 12 13 14 15 16 17 18 19 20 21 22 23" at bounding box center [477, 321] width 16 height 14
select select "11"
click at [469, 314] on select "00 01 02 03 04 05 06 07 08 09 10 11 12 13 14 15 16 17 18 19 20 21 22 23" at bounding box center [477, 321] width 16 height 14
type input "11:00"
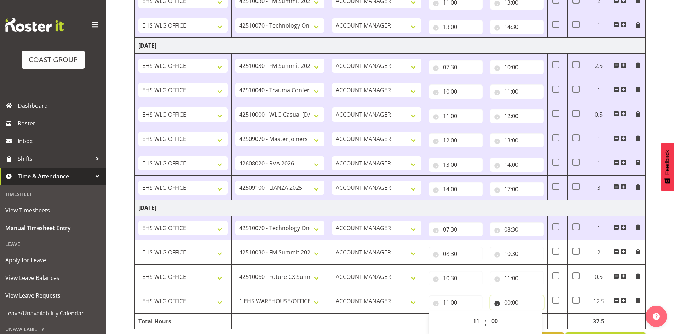
click at [509, 302] on input "00:00" at bounding box center [517, 303] width 54 height 14
click at [536, 321] on select "00 01 02 03 04 05 06 07 08 09 10 11 12 13 14 15 16 17 18 19 20 21 22 23" at bounding box center [538, 321] width 16 height 14
select select "12"
click at [530, 314] on select "00 01 02 03 04 05 06 07 08 09 10 11 12 13 14 15 16 17 18 19 20 21 22 23" at bounding box center [538, 321] width 16 height 14
type input "12:00"
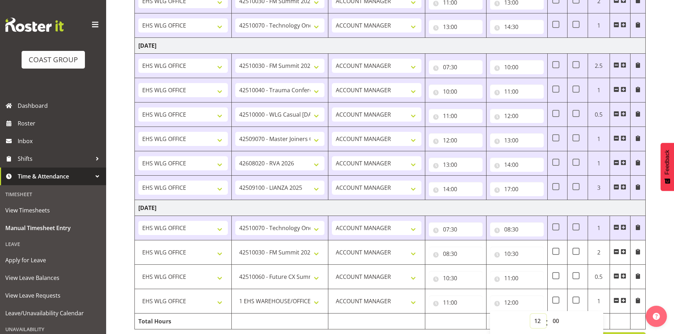
scroll to position [446, 0]
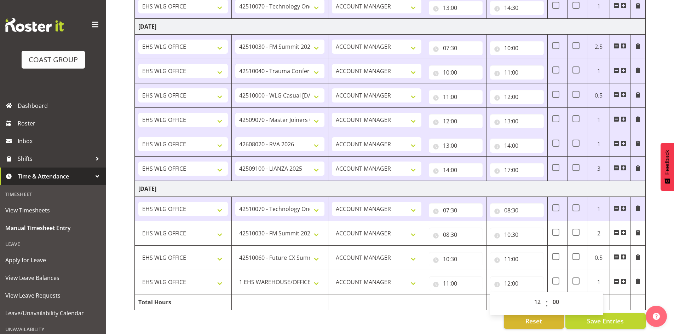
click at [623, 279] on span at bounding box center [623, 282] width 6 height 6
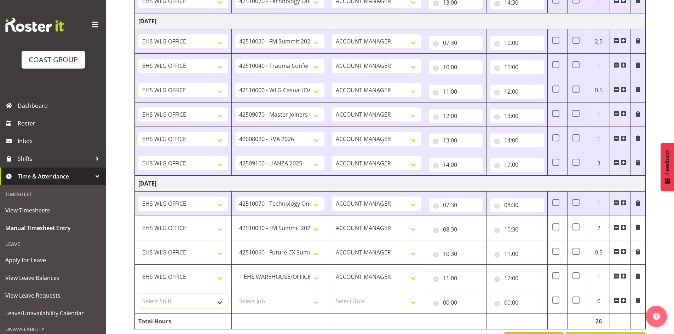
click at [220, 299] on select "Select Shift 25 Build NZPF @ Takina 7am 25 Service NZPF @ Takina AUG 25 Break B…" at bounding box center [182, 301] width 89 height 14
select select "1464"
click at [219, 299] on select "25 Build NZPF @ Takina 7am 25 Service NZPF @ Takina AUG 25 Break Beervana @ Sta…" at bounding box center [182, 301] width 89 height 14
click at [317, 301] on select "Select Job 1 Carlton Events 1 Carlton Hamilton 1 Carlton Wellington 1 EHS WAREH…" at bounding box center [279, 301] width 89 height 14
select select "9341"
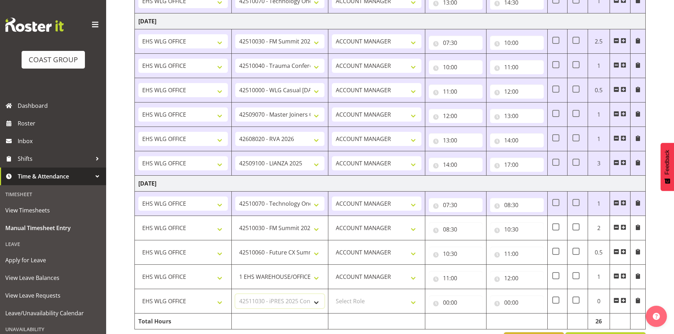
click at [235, 294] on select "Select Job 1 Carlton Events 1 Carlton Hamilton 1 Carlton Wellington 1 EHS WAREH…" at bounding box center [279, 301] width 89 height 14
drag, startPoint x: 413, startPoint y: 299, endPoint x: 413, endPoint y: 307, distance: 8.5
click at [413, 299] on select "Select Role EHS WLG OPS ACCOUNT MANAGER" at bounding box center [376, 301] width 89 height 14
select select "197"
click at [332, 294] on select "Select Role EHS WLG OPS ACCOUNT MANAGER" at bounding box center [376, 301] width 89 height 14
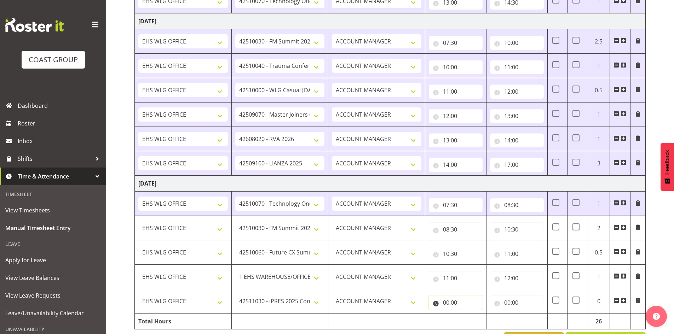
drag, startPoint x: 447, startPoint y: 298, endPoint x: 450, endPoint y: 303, distance: 6.2
click at [447, 298] on input "00:00" at bounding box center [456, 303] width 54 height 14
click at [475, 319] on select "00 01 02 03 04 05 06 07 08 09 10 11 12 13 14 15 16 17 18 19 20 21 22 23" at bounding box center [477, 321] width 16 height 14
select select "12"
click at [469, 314] on select "00 01 02 03 04 05 06 07 08 09 10 11 12 13 14 15 16 17 18 19 20 21 22 23" at bounding box center [477, 321] width 16 height 14
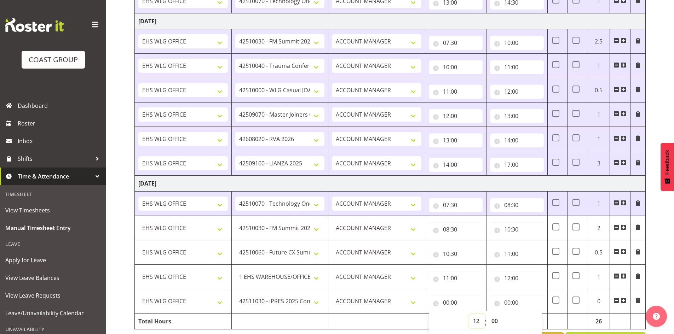
type input "12:00"
click at [509, 303] on input "00:00" at bounding box center [517, 303] width 54 height 14
drag, startPoint x: 535, startPoint y: 320, endPoint x: 536, endPoint y: 316, distance: 4.1
click at [536, 321] on select "00 01 02 03 04 05 06 07 08 09 10 11 12 13 14 15 16 17 18 19 20 21 22 23" at bounding box center [538, 321] width 16 height 14
select select "13"
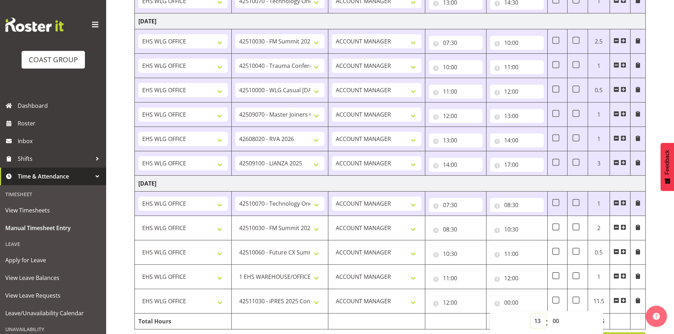
click at [530, 314] on select "00 01 02 03 04 05 06 07 08 09 10 11 12 13 14 15 16 17 18 19 20 21 22 23" at bounding box center [538, 321] width 16 height 14
type input "13:00"
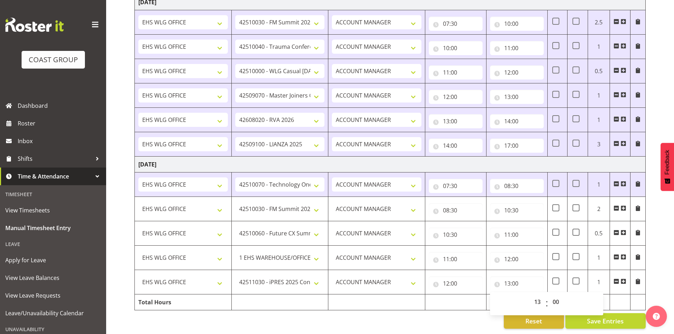
click at [624, 279] on span at bounding box center [623, 282] width 6 height 6
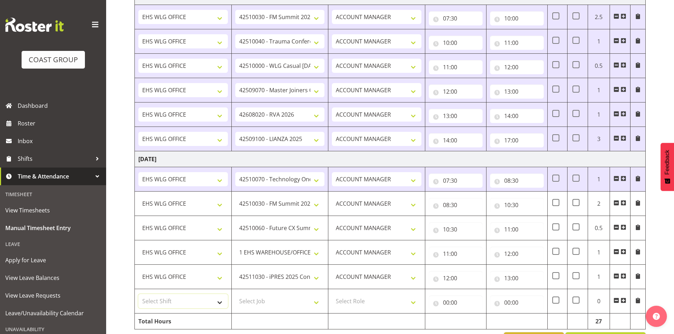
click at [215, 303] on select "Select Shift 25 Build NZPF @ Takina 7am 25 Service NZPF @ Takina AUG 25 Break B…" at bounding box center [182, 301] width 89 height 14
select select "1464"
drag, startPoint x: 225, startPoint y: 303, endPoint x: 234, endPoint y: 303, distance: 8.5
click at [225, 303] on select "Select Shift 25 Build NZPF @ Takina 7am 25 Service NZPF @ Takina AUG 25 Break B…" at bounding box center [182, 301] width 89 height 14
click at [319, 302] on select "Select Job 1 Carlton Events 1 Carlton Hamilton 1 Carlton Wellington 1 EHS WAREH…" at bounding box center [279, 301] width 89 height 14
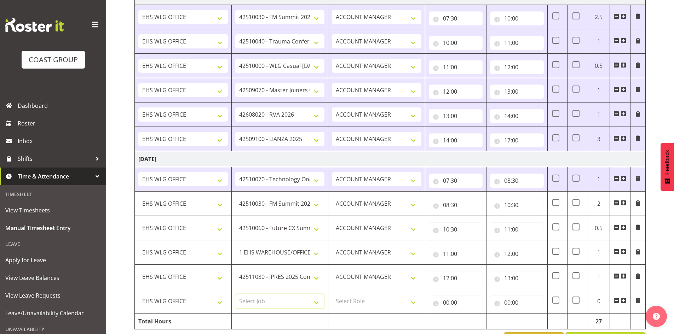
select select "9339"
click at [235, 294] on select "Select Job 1 Carlton Events 1 Carlton Hamilton 1 Carlton Wellington 1 EHS WAREH…" at bounding box center [279, 301] width 89 height 14
click at [415, 301] on select "Select Role EHS WLG OPS ACCOUNT MANAGER" at bounding box center [376, 301] width 89 height 14
select select "197"
click at [332, 294] on select "Select Role EHS WLG OPS ACCOUNT MANAGER" at bounding box center [376, 301] width 89 height 14
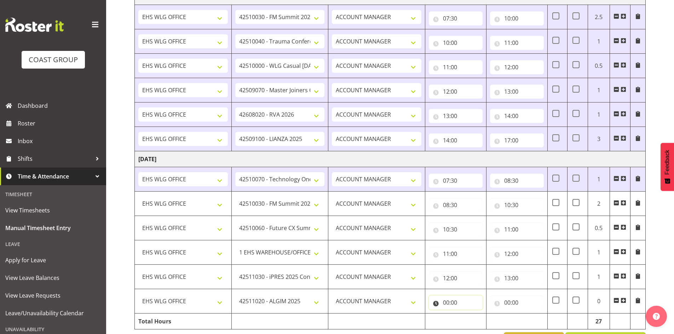
click at [447, 299] on input "00:00" at bounding box center [456, 303] width 54 height 14
drag, startPoint x: 473, startPoint y: 319, endPoint x: 476, endPoint y: 315, distance: 5.1
click at [473, 319] on select "00 01 02 03 04 05 06 07 08 09 10 11 12 13 14 15 16 17 18 19 20 21 22 23" at bounding box center [477, 321] width 16 height 14
select select "13"
click at [469, 314] on select "00 01 02 03 04 05 06 07 08 09 10 11 12 13 14 15 16 17 18 19 20 21 22 23" at bounding box center [477, 321] width 16 height 14
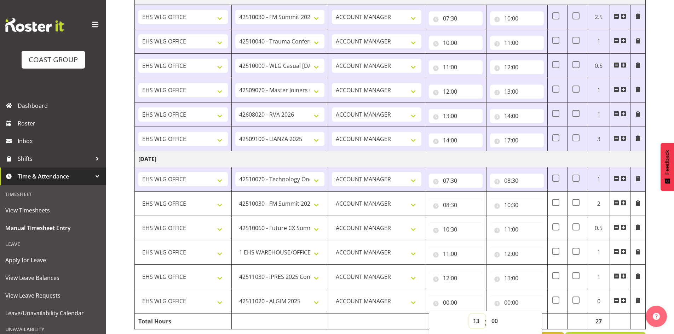
type input "13:00"
click at [505, 301] on input "00:00" at bounding box center [517, 303] width 54 height 14
click at [537, 320] on select "00 01 02 03 04 05 06 07 08 09 10 11 12 13 14 15 16 17 18 19 20 21 22 23" at bounding box center [538, 321] width 16 height 14
select select "14"
click at [530, 314] on select "00 01 02 03 04 05 06 07 08 09 10 11 12 13 14 15 16 17 18 19 20 21 22 23" at bounding box center [538, 321] width 16 height 14
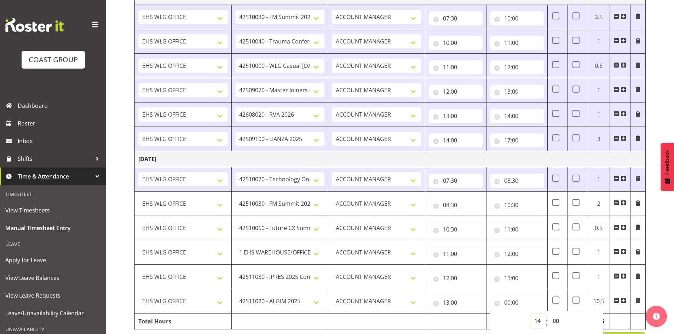
type input "14:00"
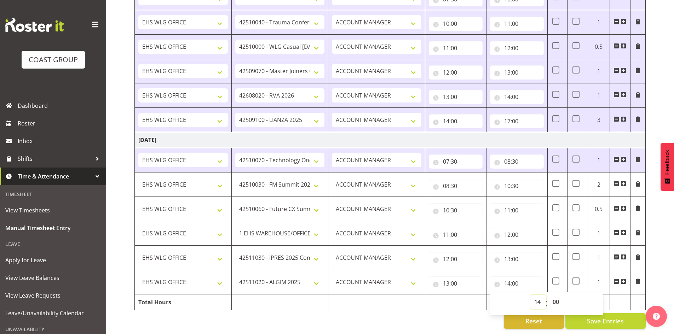
scroll to position [495, 0]
click at [609, 317] on span "Save Entries" at bounding box center [605, 321] width 37 height 9
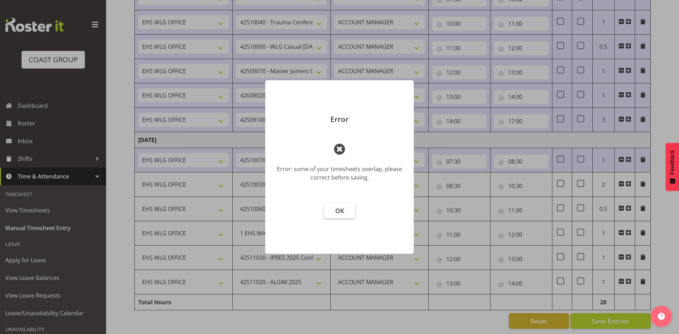
click at [335, 211] on span "OK" at bounding box center [339, 211] width 9 height 8
